Goal: Task Accomplishment & Management: Manage account settings

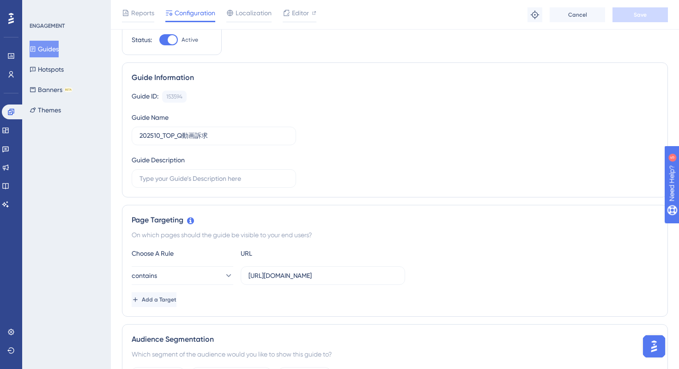
click at [51, 44] on button "Guides" at bounding box center [44, 49] width 29 height 17
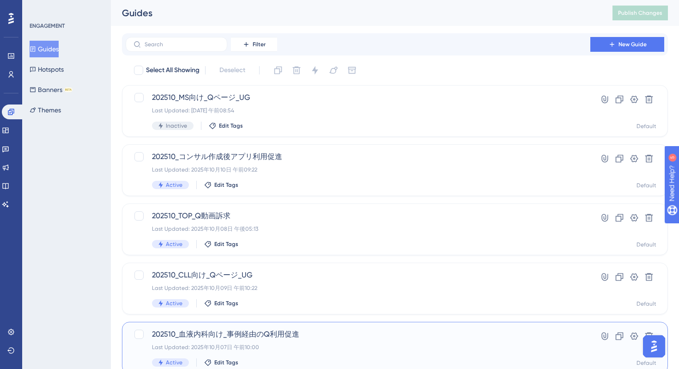
click at [325, 346] on div "Last Updated: 2025年10月07日 午前10:00" at bounding box center [358, 346] width 412 height 7
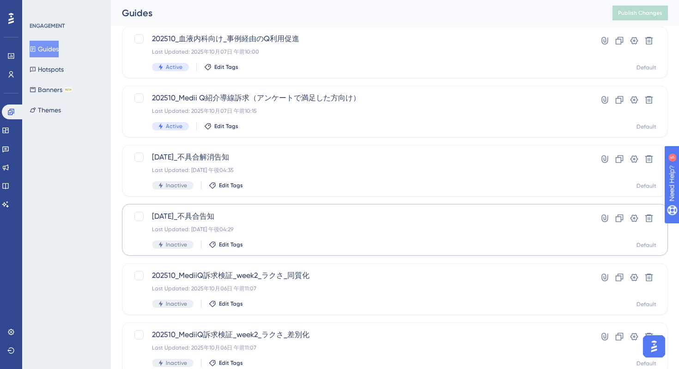
scroll to position [298, 0]
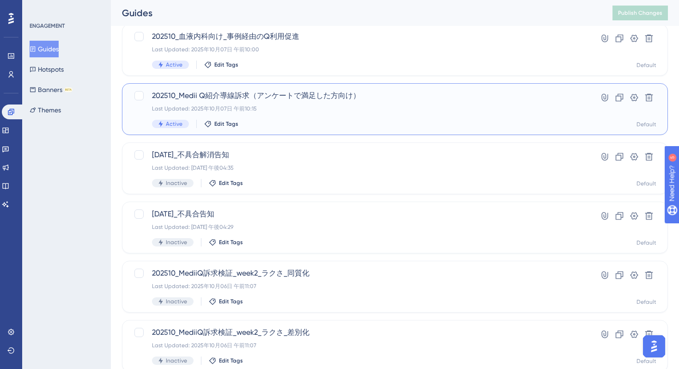
click at [331, 122] on div "Active Edit Tags" at bounding box center [358, 124] width 412 height 8
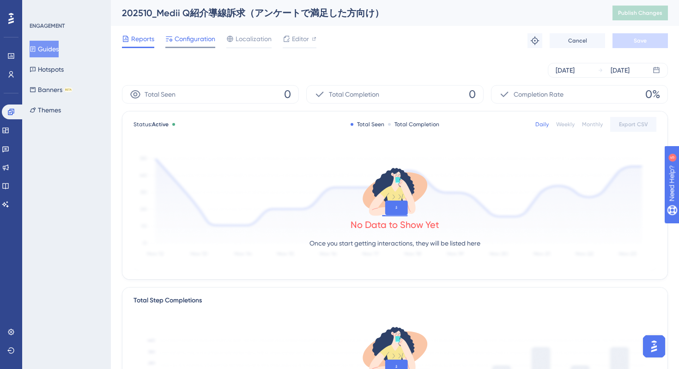
click at [191, 43] on span "Configuration" at bounding box center [195, 38] width 41 height 11
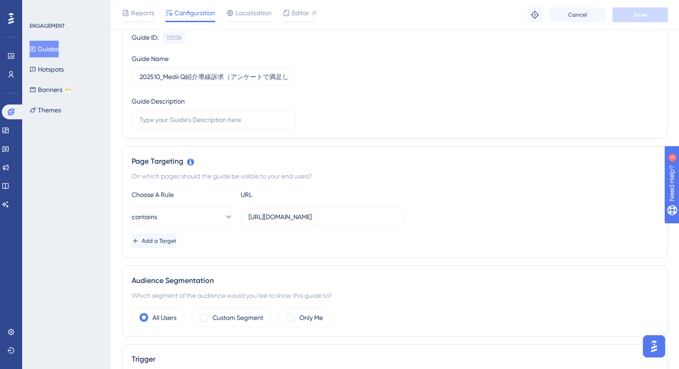
scroll to position [118, 0]
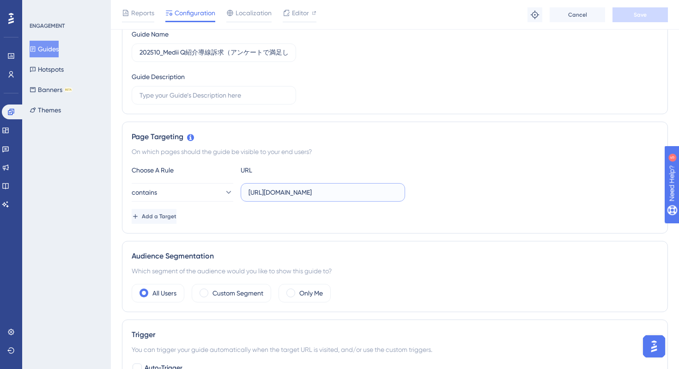
drag, startPoint x: 328, startPoint y: 195, endPoint x: 427, endPoint y: 200, distance: 99.5
click at [429, 200] on div "contains [URL][DOMAIN_NAME]" at bounding box center [395, 192] width 527 height 18
click at [445, 212] on div "Add a Target" at bounding box center [395, 216] width 527 height 15
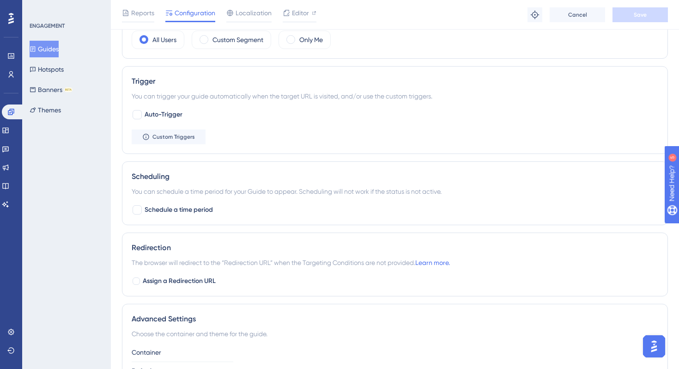
scroll to position [370, 0]
click at [189, 138] on span "Custom Triggers" at bounding box center [173, 137] width 43 height 7
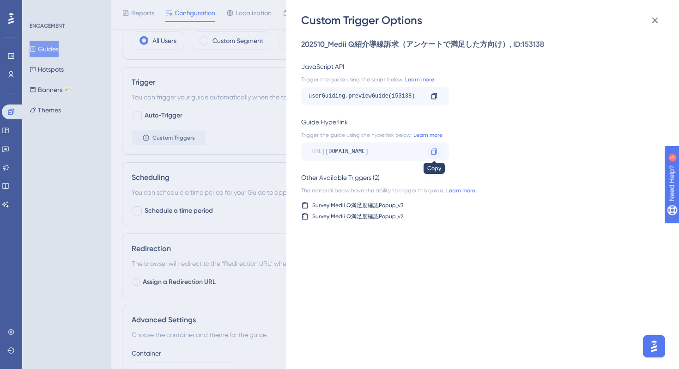
scroll to position [0, 75]
drag, startPoint x: 371, startPoint y: 149, endPoint x: 478, endPoint y: 152, distance: 107.2
click at [478, 152] on div "[URL][DOMAIN_NAME] Copy" at bounding box center [480, 151] width 358 height 18
click at [653, 19] on icon at bounding box center [655, 21] width 6 height 6
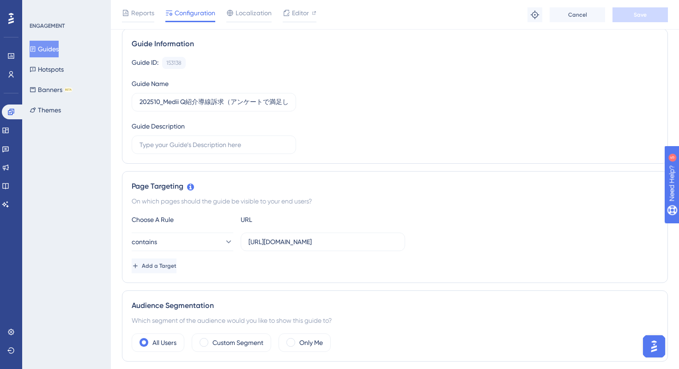
scroll to position [0, 0]
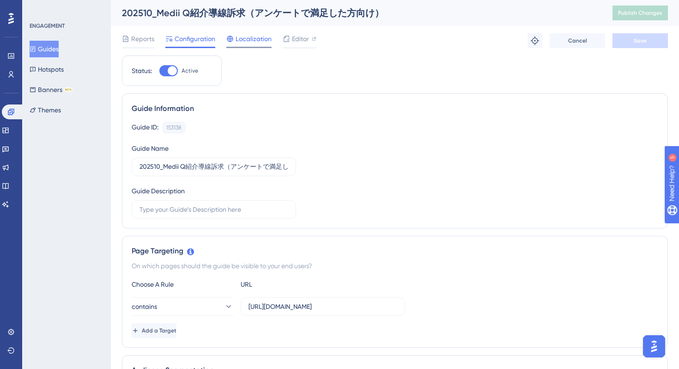
click at [249, 38] on span "Localization" at bounding box center [254, 38] width 36 height 11
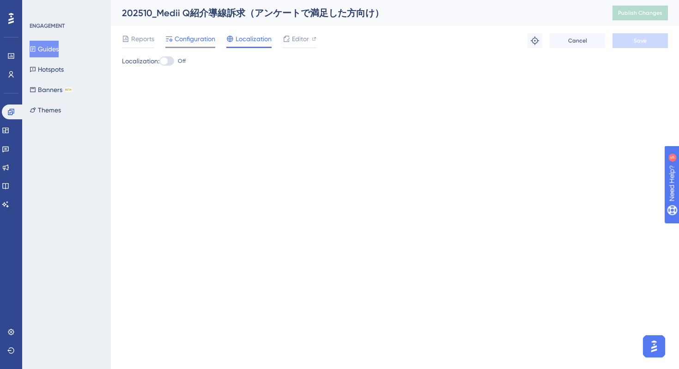
click at [203, 37] on span "Configuration" at bounding box center [195, 38] width 41 height 11
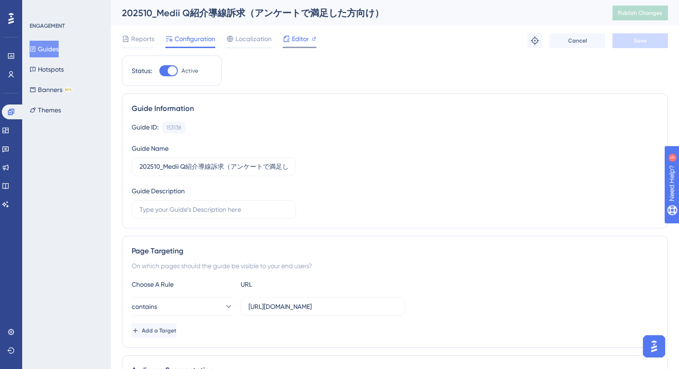
click at [295, 35] on span "Editor" at bounding box center [300, 38] width 17 height 11
click at [9, 148] on icon at bounding box center [5, 149] width 6 height 6
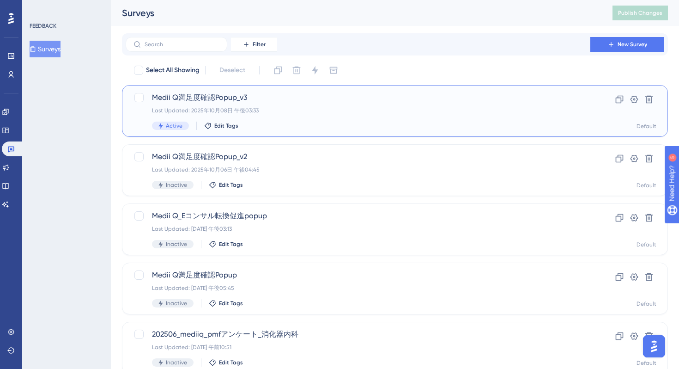
click at [277, 107] on div "Last Updated: 2025年10月08日 午後03:33" at bounding box center [358, 110] width 412 height 7
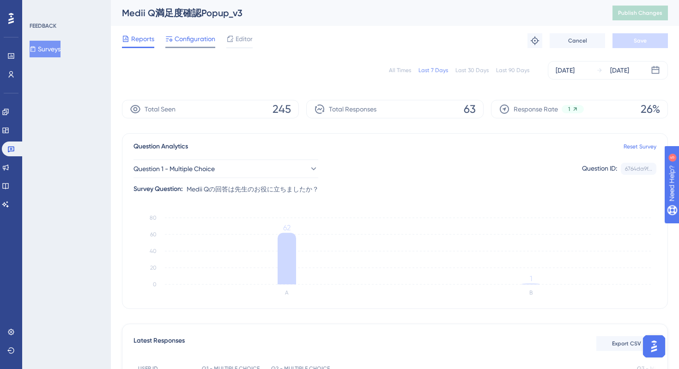
click at [191, 43] on span "Configuration" at bounding box center [195, 38] width 41 height 11
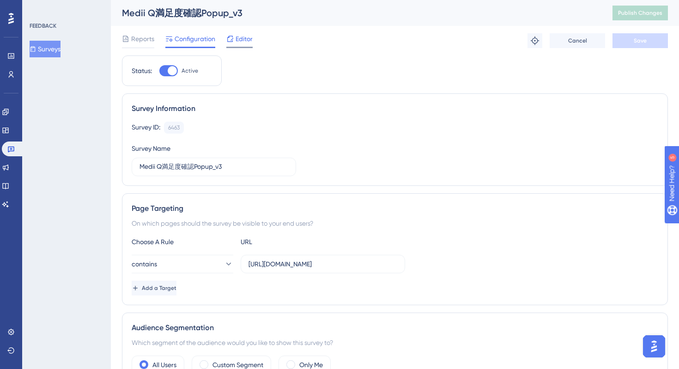
click at [244, 44] on span "Editor" at bounding box center [244, 38] width 17 height 11
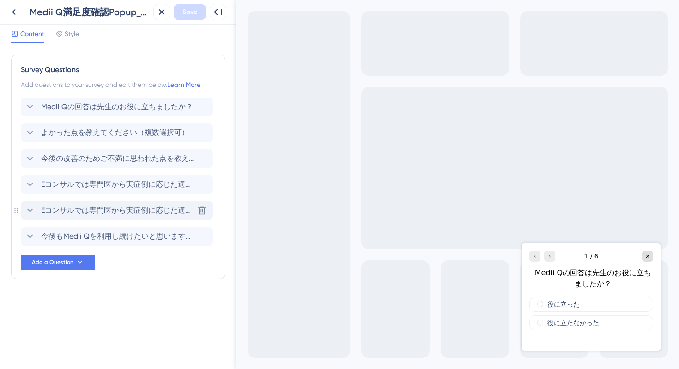
click at [95, 215] on span "Eコンサルでは専門医から実症例に応じた適切な知見を得られます。今回の回答で解消しきれなかった点を、専門医に相談してみたいですか？" at bounding box center [117, 210] width 152 height 11
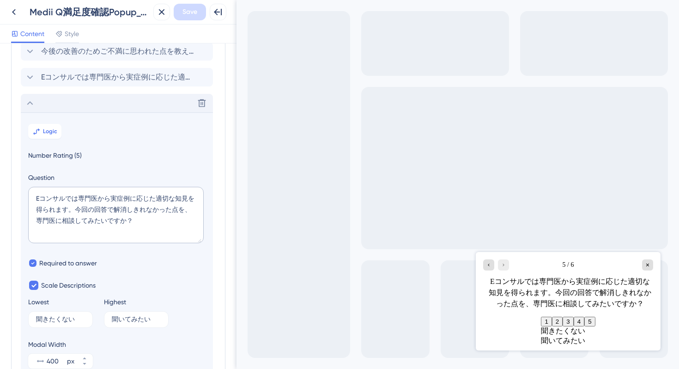
scroll to position [102, 0]
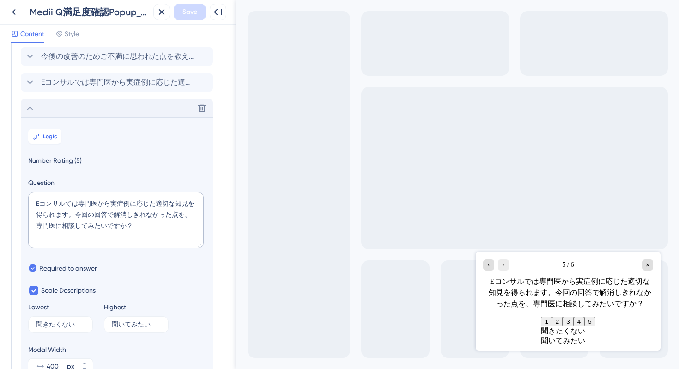
click at [56, 159] on span "Number Rating (5)" at bounding box center [116, 160] width 177 height 11
click at [49, 136] on span "Logic" at bounding box center [50, 136] width 14 height 7
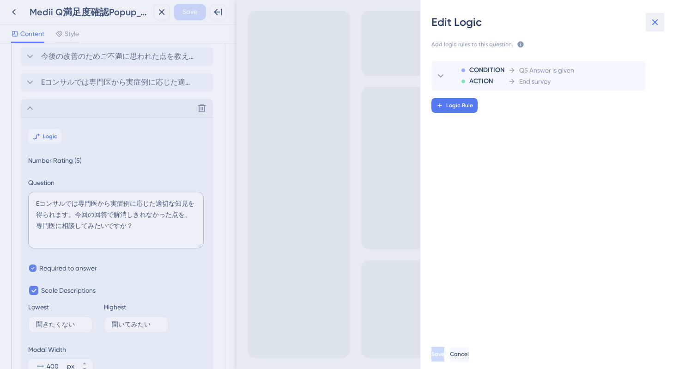
click at [653, 22] on icon at bounding box center [655, 22] width 11 height 11
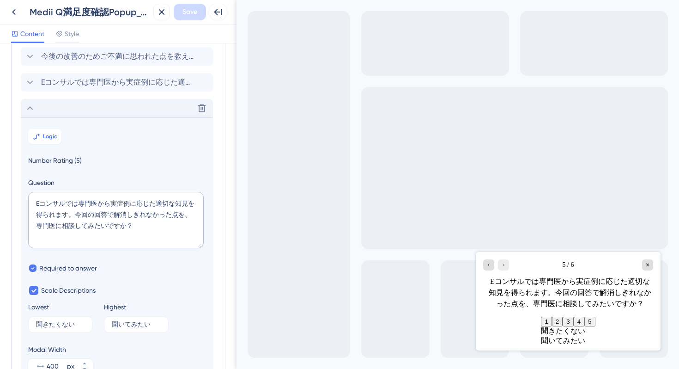
scroll to position [50, 0]
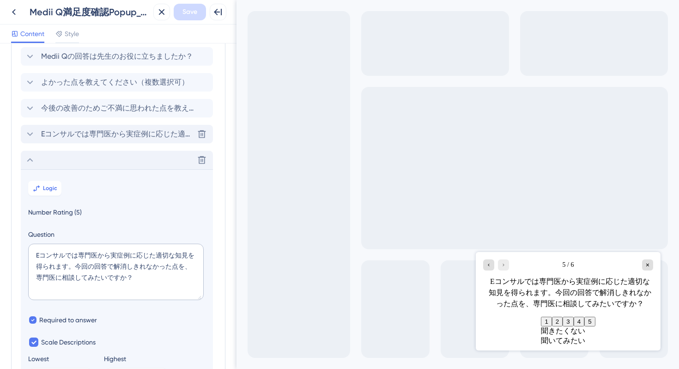
click at [28, 133] on icon at bounding box center [30, 134] width 6 height 4
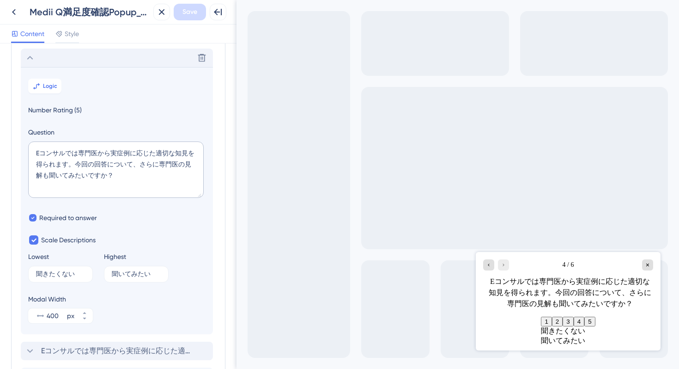
scroll to position [132, 0]
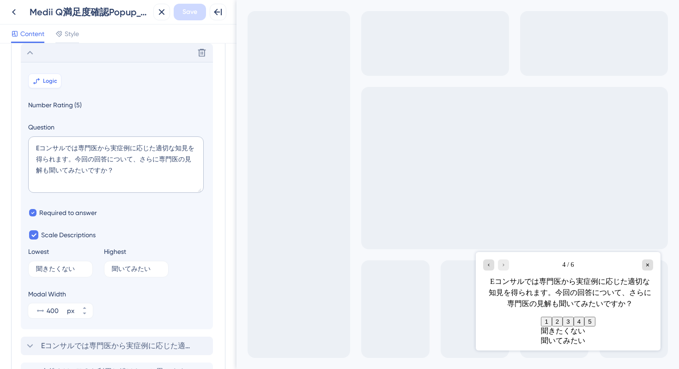
click at [43, 81] on span "Logic" at bounding box center [50, 80] width 14 height 7
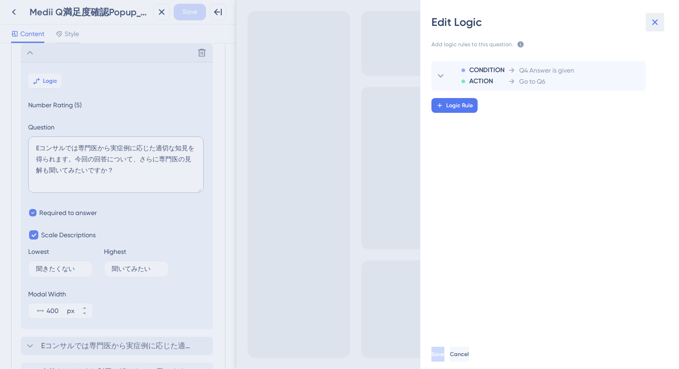
click at [652, 24] on icon at bounding box center [655, 22] width 11 height 11
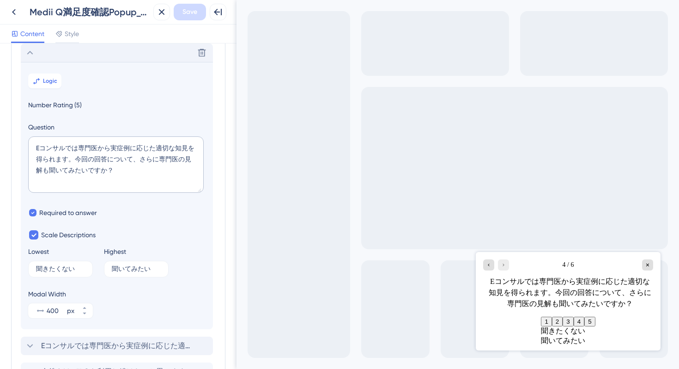
click at [32, 56] on icon at bounding box center [29, 52] width 11 height 11
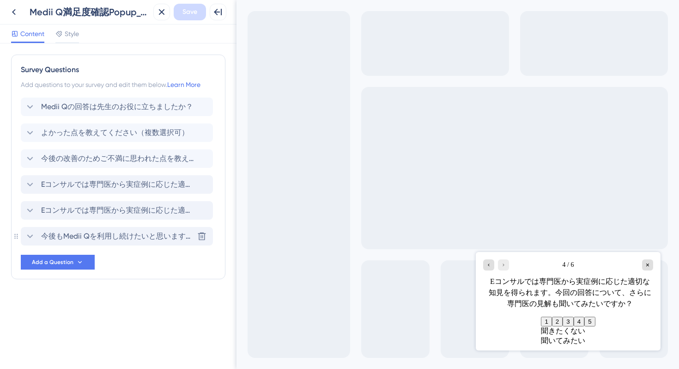
click at [30, 234] on icon at bounding box center [29, 236] width 11 height 11
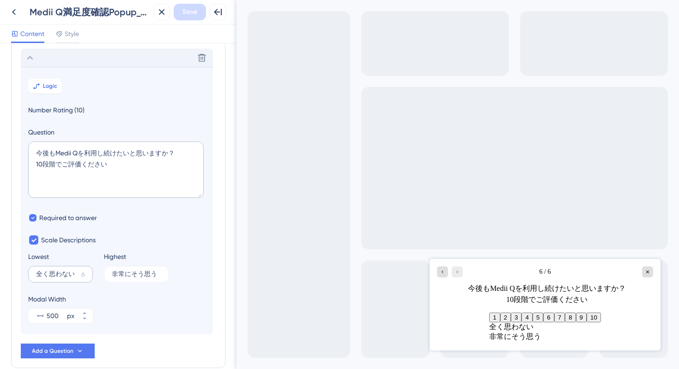
scroll to position [183, 0]
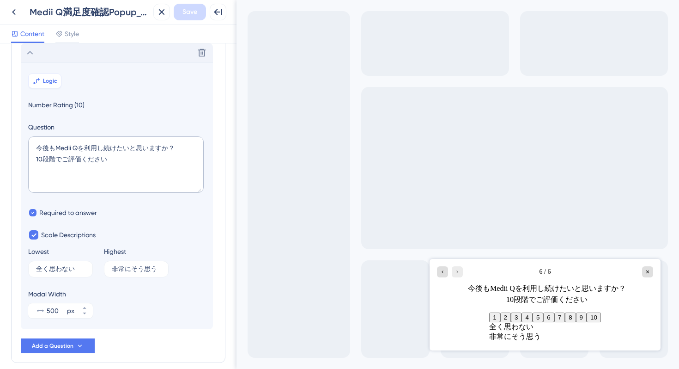
click at [52, 81] on span "Logic" at bounding box center [50, 80] width 14 height 7
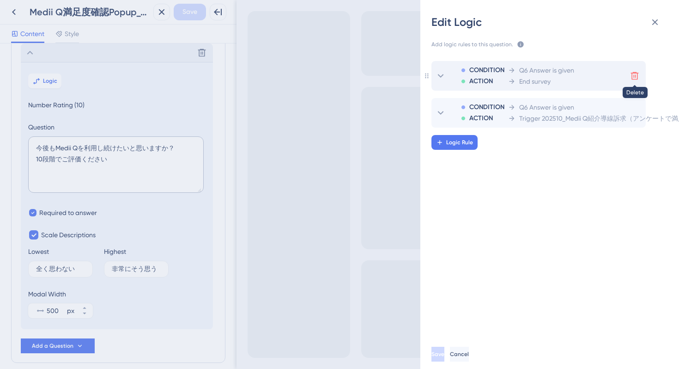
click at [634, 76] on icon at bounding box center [634, 75] width 9 height 9
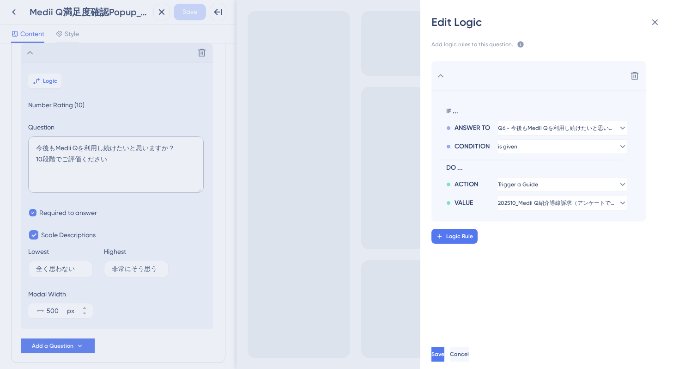
click at [522, 300] on div "Delete IF ... ANSWER TO Q6 - 今後もMedii Qを利用し続けたいと思いますか？ 10段階でご評価ください CONDITION i…" at bounding box center [554, 191] width 274 height 282
click at [439, 78] on icon at bounding box center [440, 75] width 11 height 11
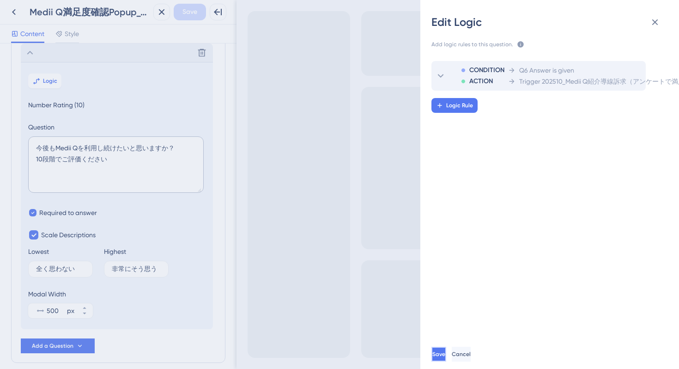
click at [445, 354] on span "Save" at bounding box center [439, 353] width 13 height 7
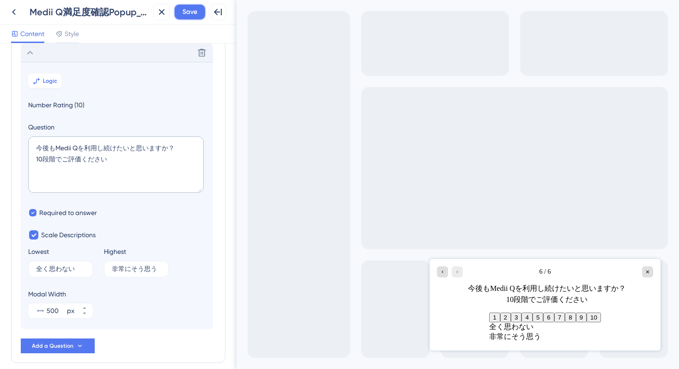
click at [192, 7] on span "Save" at bounding box center [190, 11] width 15 height 11
click at [14, 12] on icon at bounding box center [13, 11] width 11 height 11
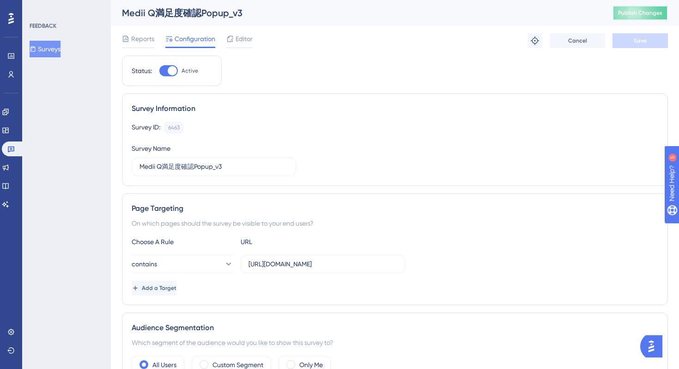
click at [656, 7] on button "Publish Changes" at bounding box center [640, 13] width 55 height 15
